Goal: Information Seeking & Learning: Learn about a topic

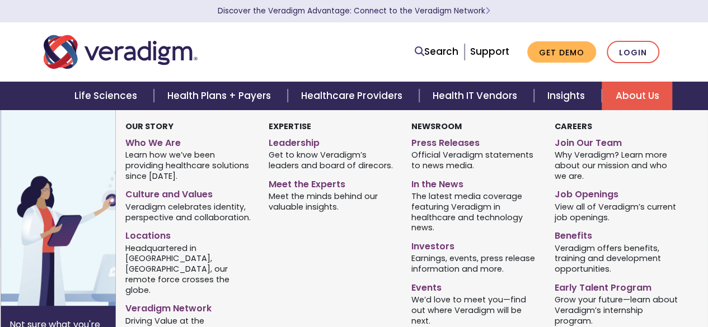
click at [639, 100] on link "About Us" at bounding box center [637, 96] width 71 height 29
click at [621, 92] on link "About Us" at bounding box center [637, 96] width 71 height 29
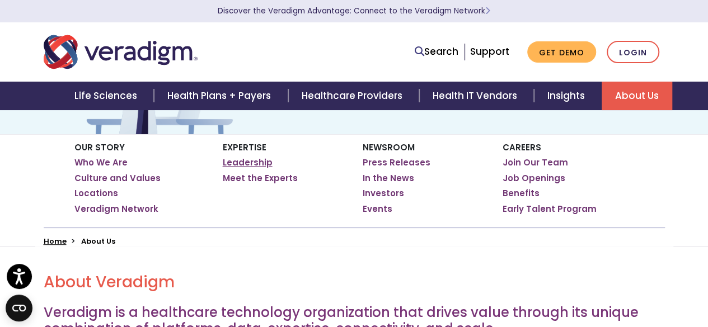
click at [244, 163] on link "Leadership" at bounding box center [248, 162] width 50 height 11
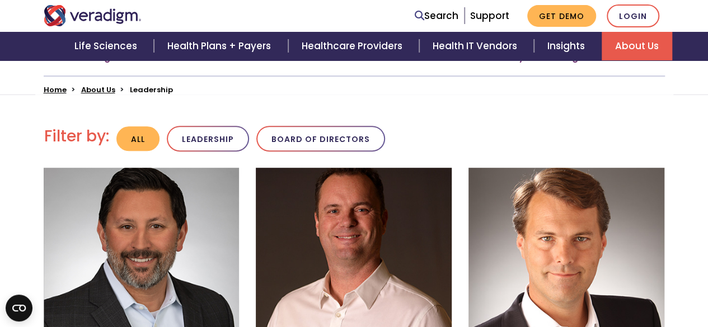
scroll to position [280, 0]
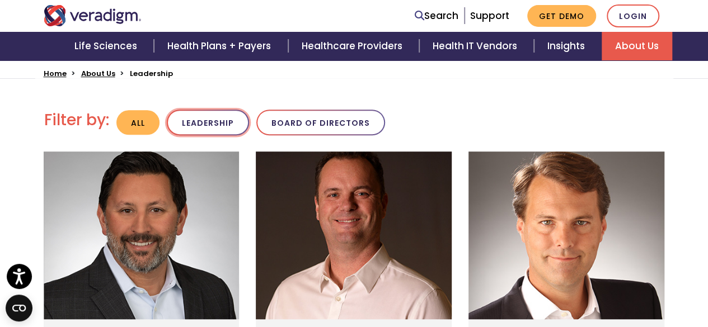
click at [220, 127] on button "Leadership" at bounding box center [208, 123] width 82 height 26
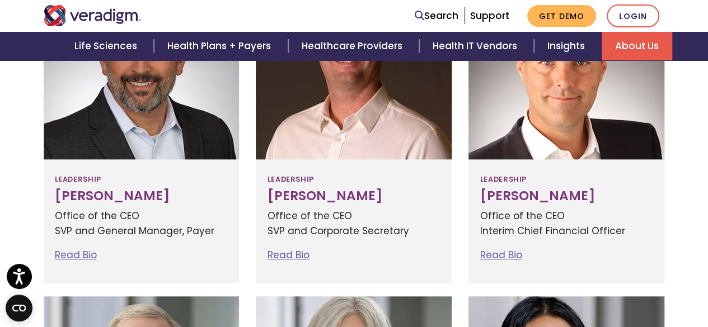
scroll to position [392, 0]
